Goal: Navigation & Orientation: Understand site structure

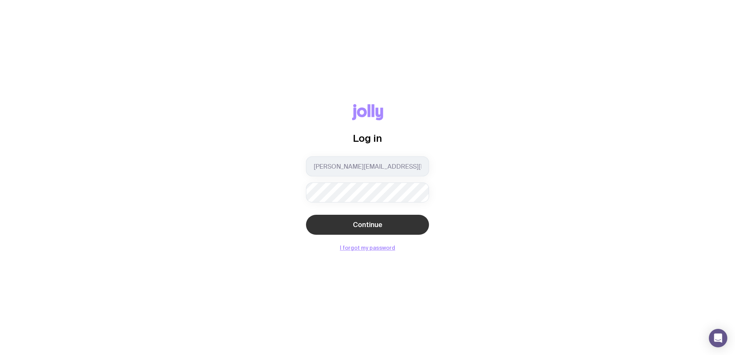
click at [382, 223] on button "Continue" at bounding box center [367, 225] width 123 height 20
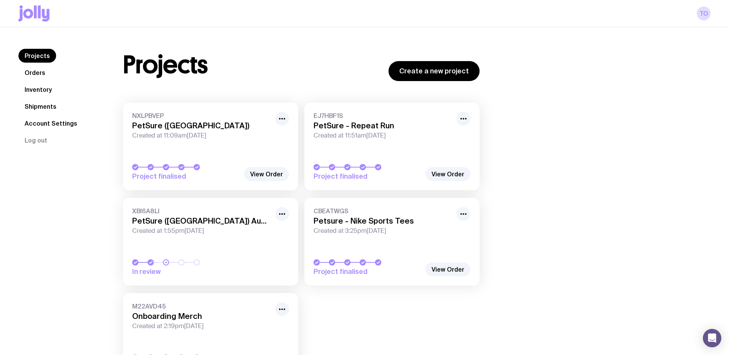
click at [38, 91] on link "Inventory" at bounding box center [38, 90] width 40 height 14
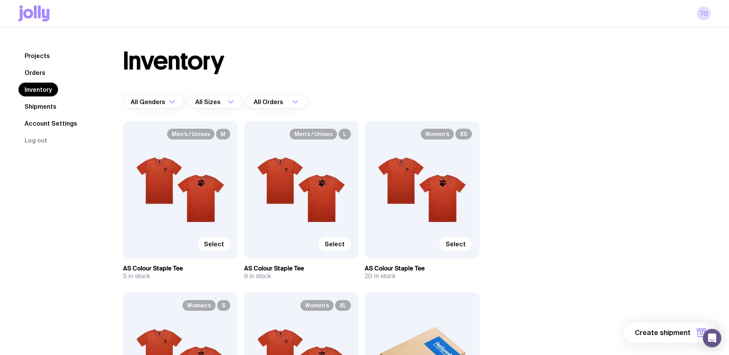
click at [37, 75] on link "Orders" at bounding box center [34, 73] width 33 height 14
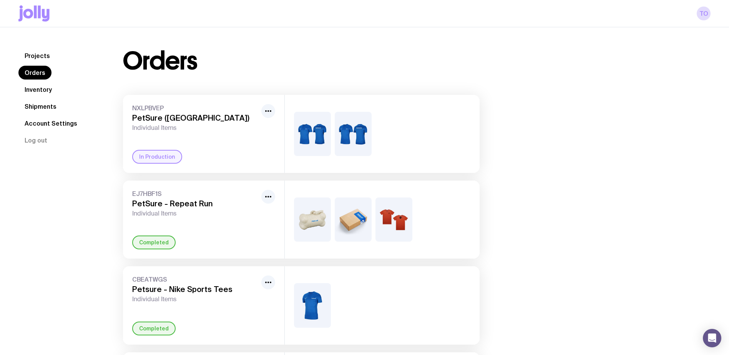
click at [51, 88] on link "Inventory" at bounding box center [38, 90] width 40 height 14
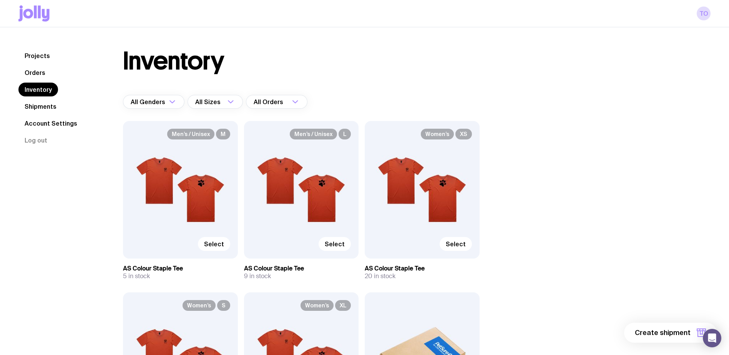
click at [43, 59] on link "Projects" at bounding box center [37, 56] width 38 height 14
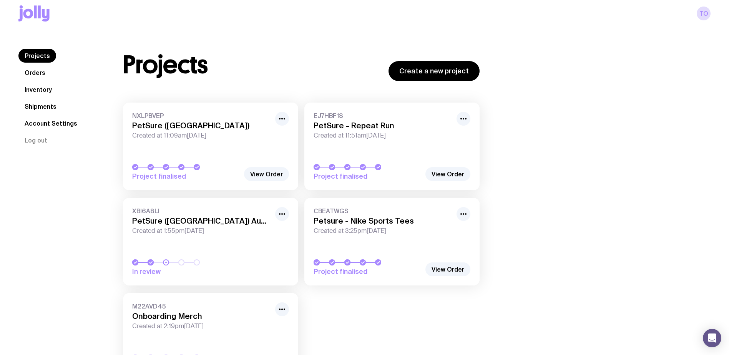
click at [47, 108] on link "Shipments" at bounding box center [40, 107] width 44 height 14
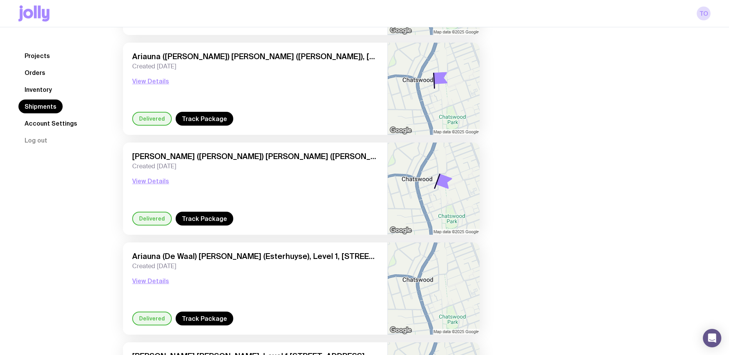
scroll to position [154, 0]
